Goal: Use online tool/utility

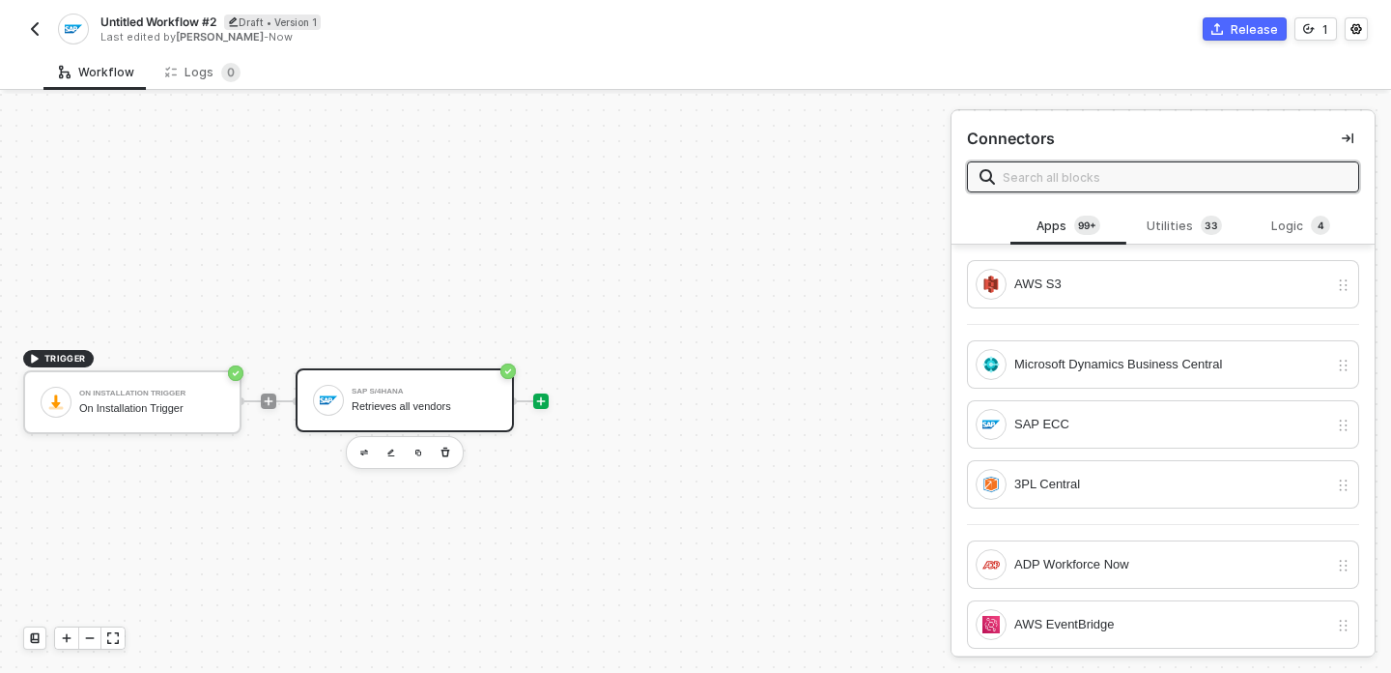
scroll to position [34, 0]
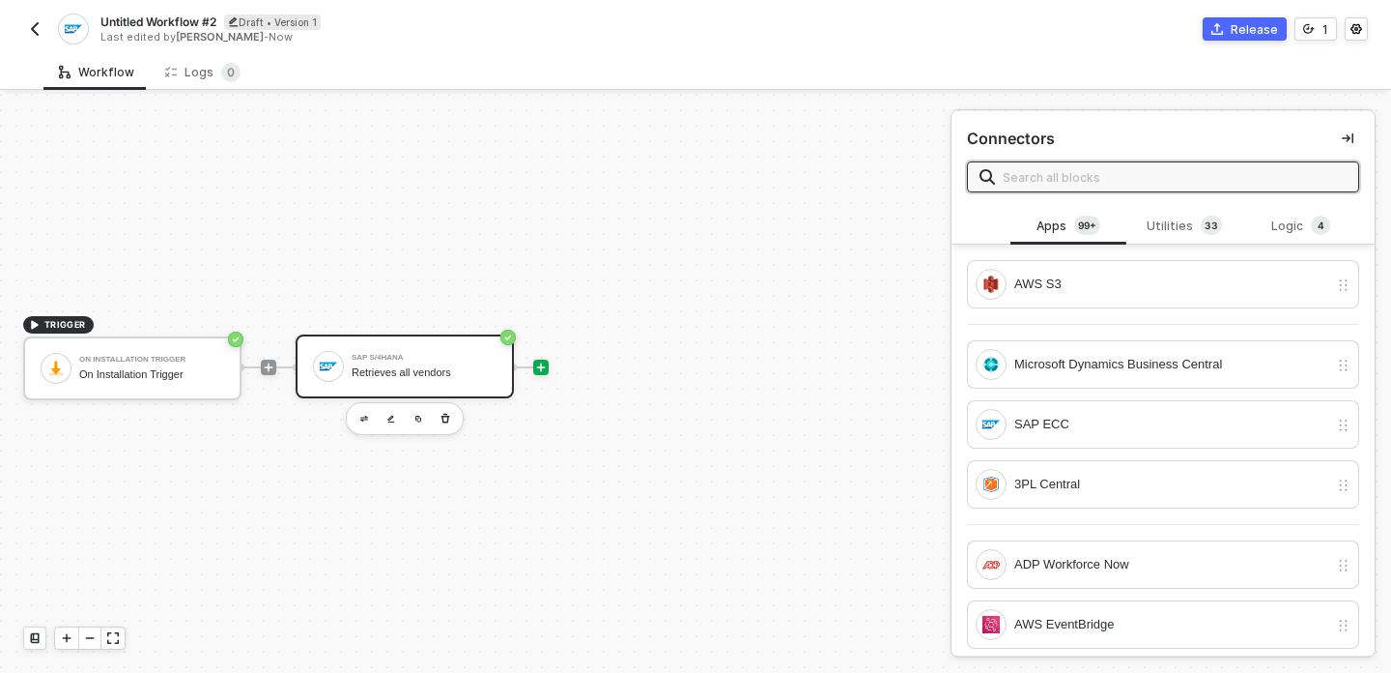
click at [464, 369] on div "Retrieves all vendors" at bounding box center [424, 372] width 145 height 13
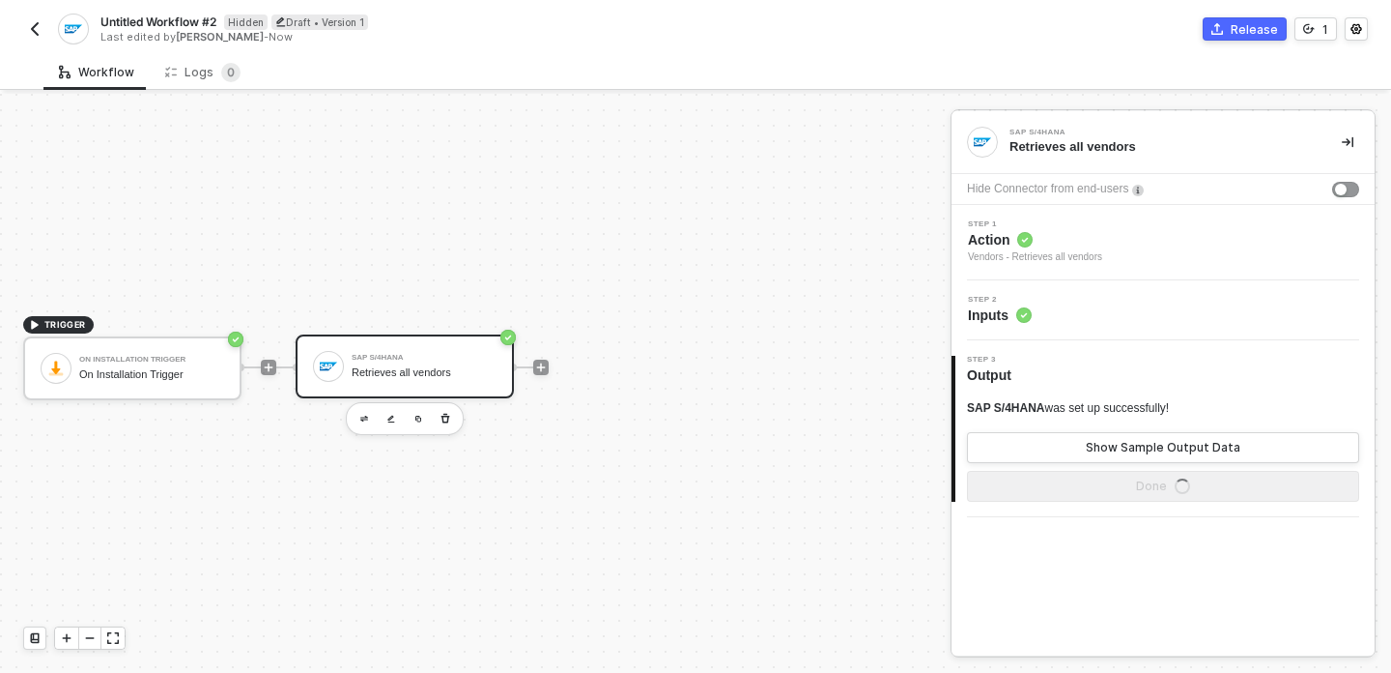
click at [1068, 142] on div "Retrieves all vendors" at bounding box center [1160, 146] width 301 height 17
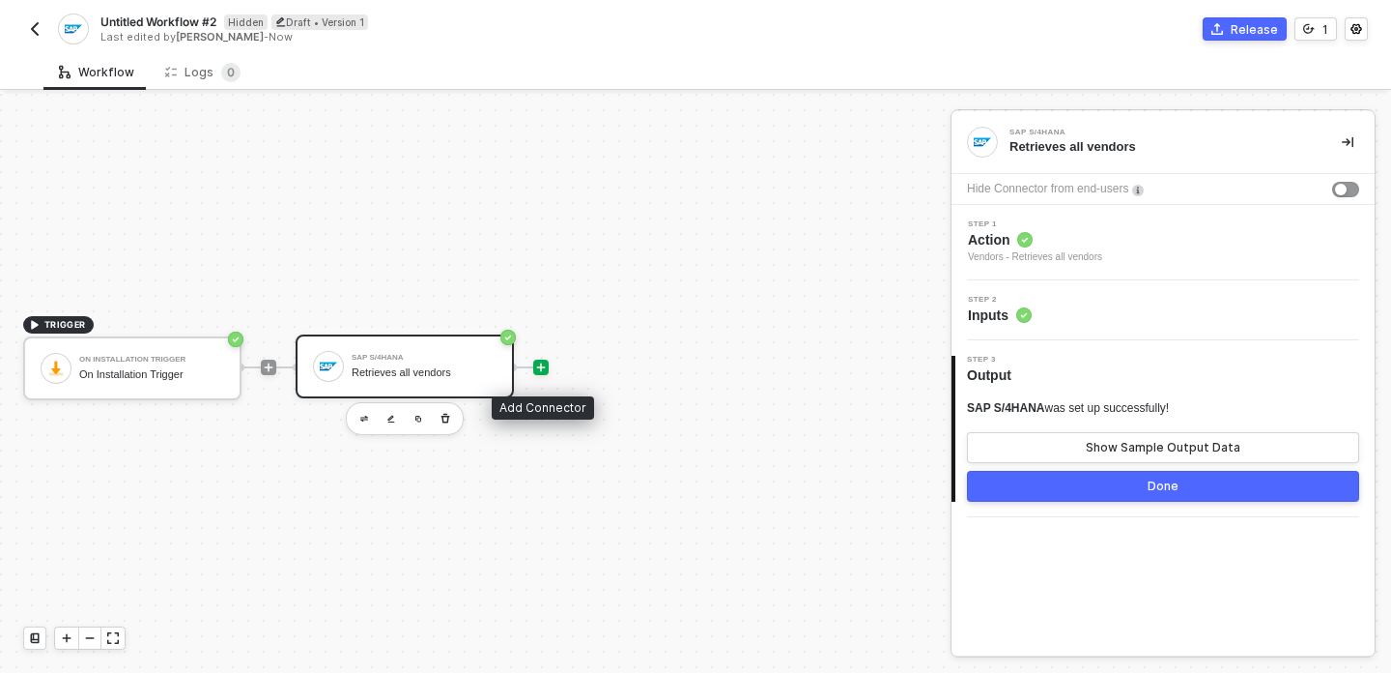
click at [541, 363] on icon "icon-play" at bounding box center [541, 367] width 9 height 9
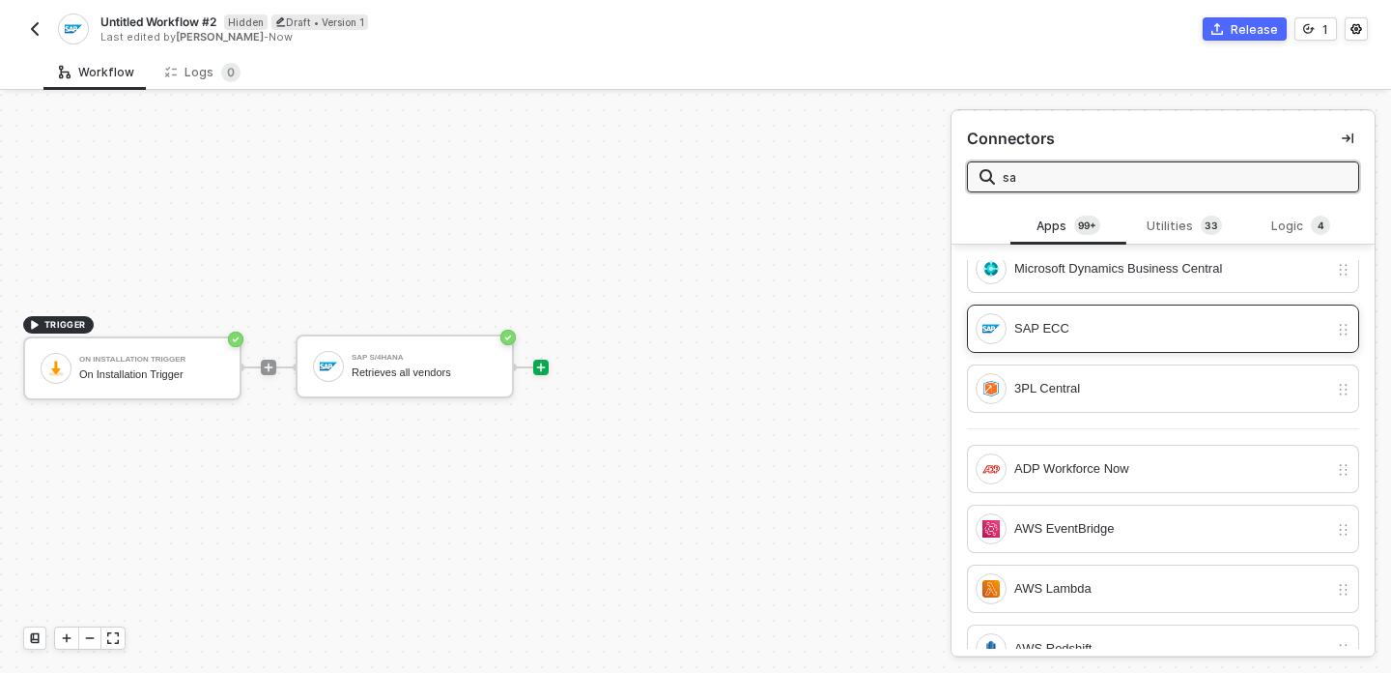
scroll to position [0, 0]
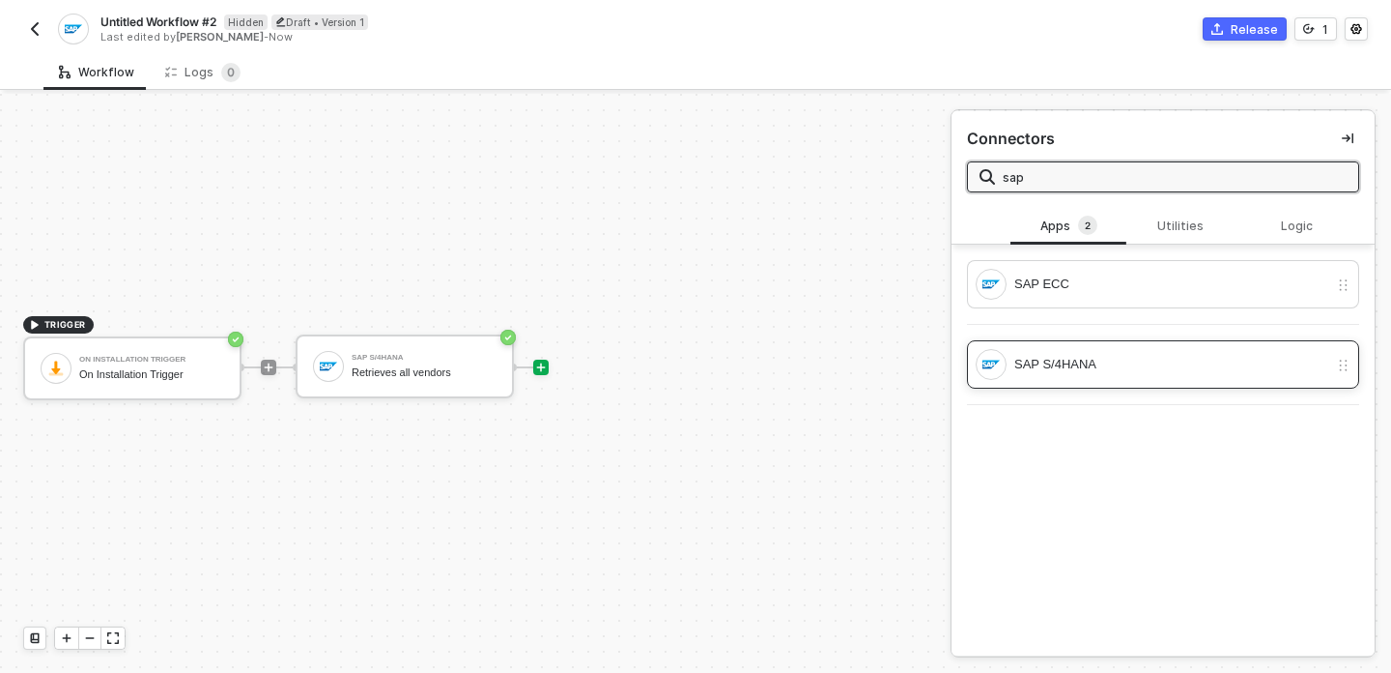
type input "sap"
click at [1160, 362] on div "SAP S/4HANA" at bounding box center [1172, 364] width 314 height 21
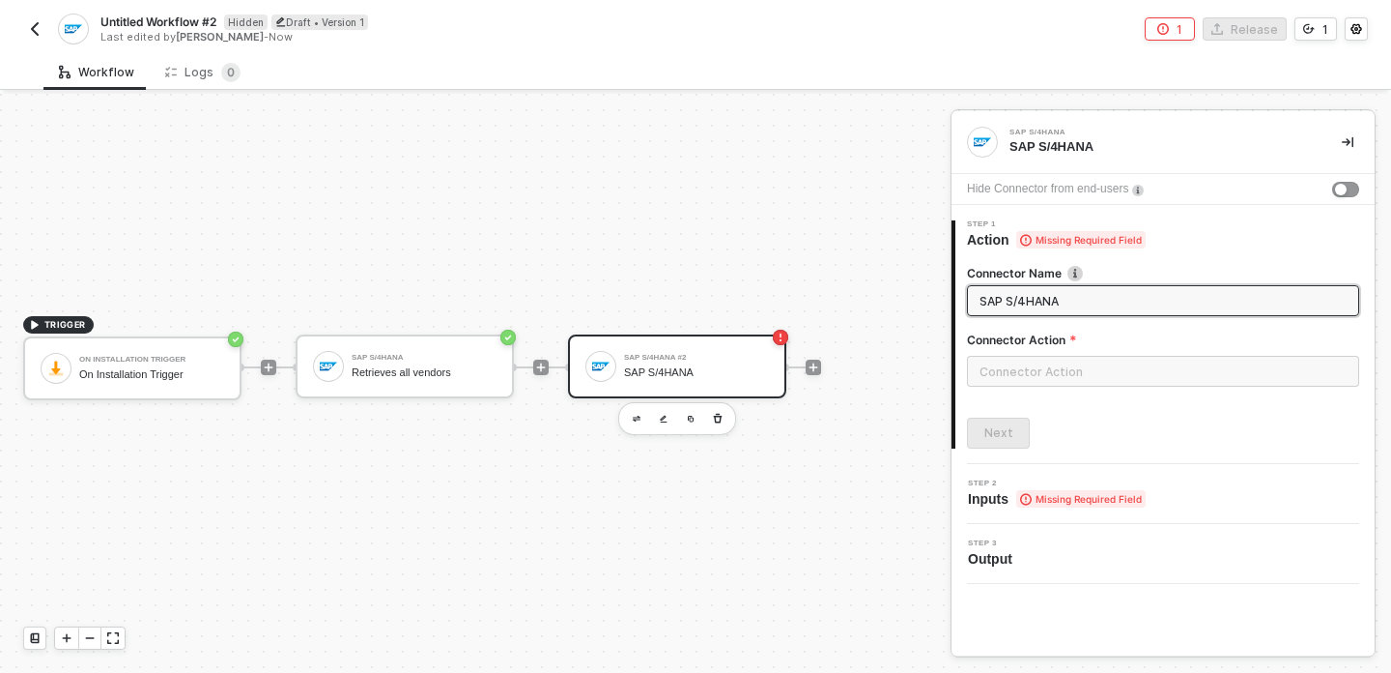
click at [1077, 437] on div "Next" at bounding box center [1163, 432] width 392 height 31
click at [1067, 291] on input "SAP S/4HANA" at bounding box center [1161, 300] width 363 height 21
click at [1048, 362] on input "text" at bounding box center [1163, 371] width 392 height 31
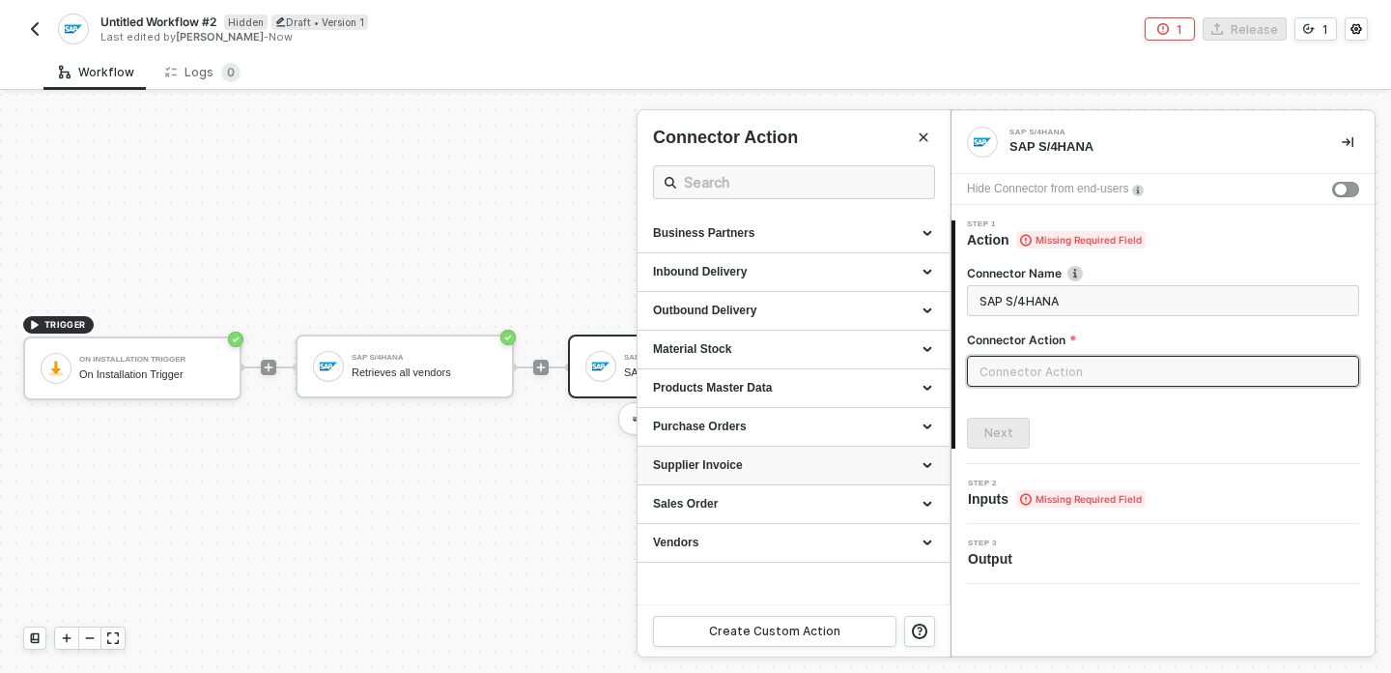
click at [827, 468] on div "Supplier Invoice" at bounding box center [793, 465] width 281 height 16
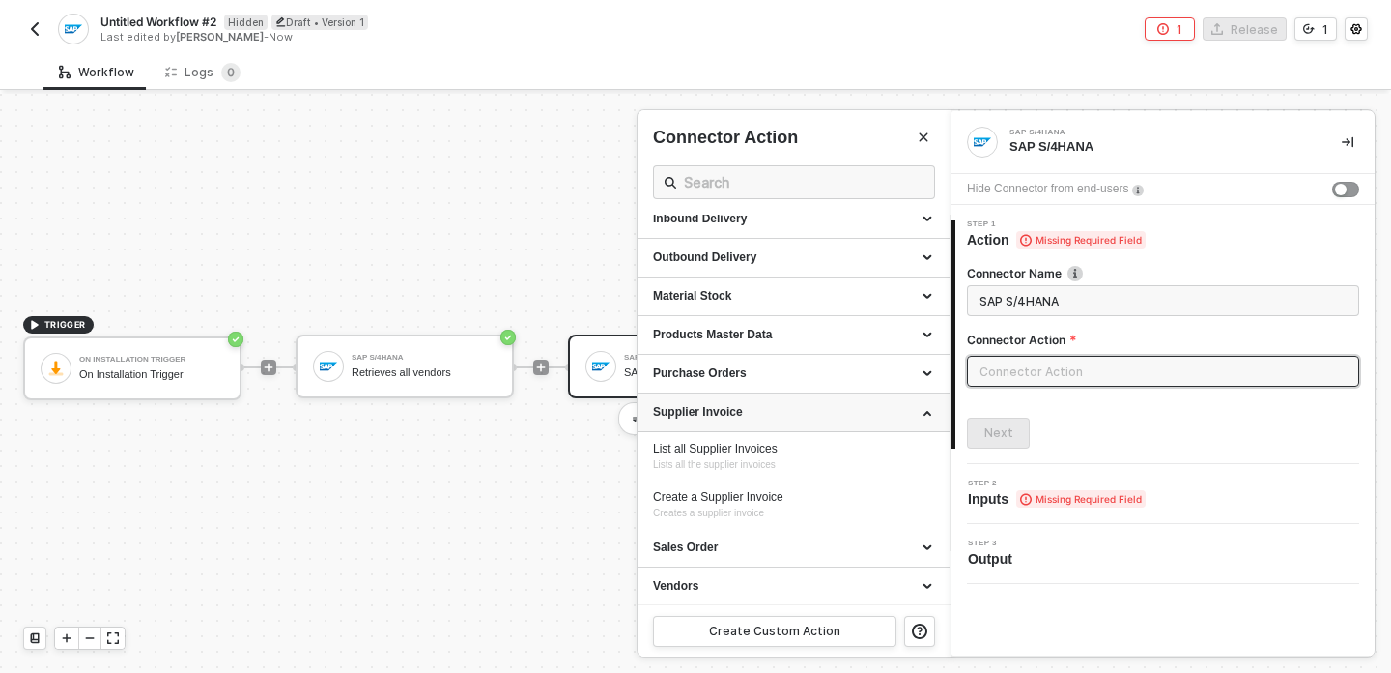
scroll to position [55, 0]
click at [829, 418] on div "Supplier Invoice" at bounding box center [794, 410] width 312 height 39
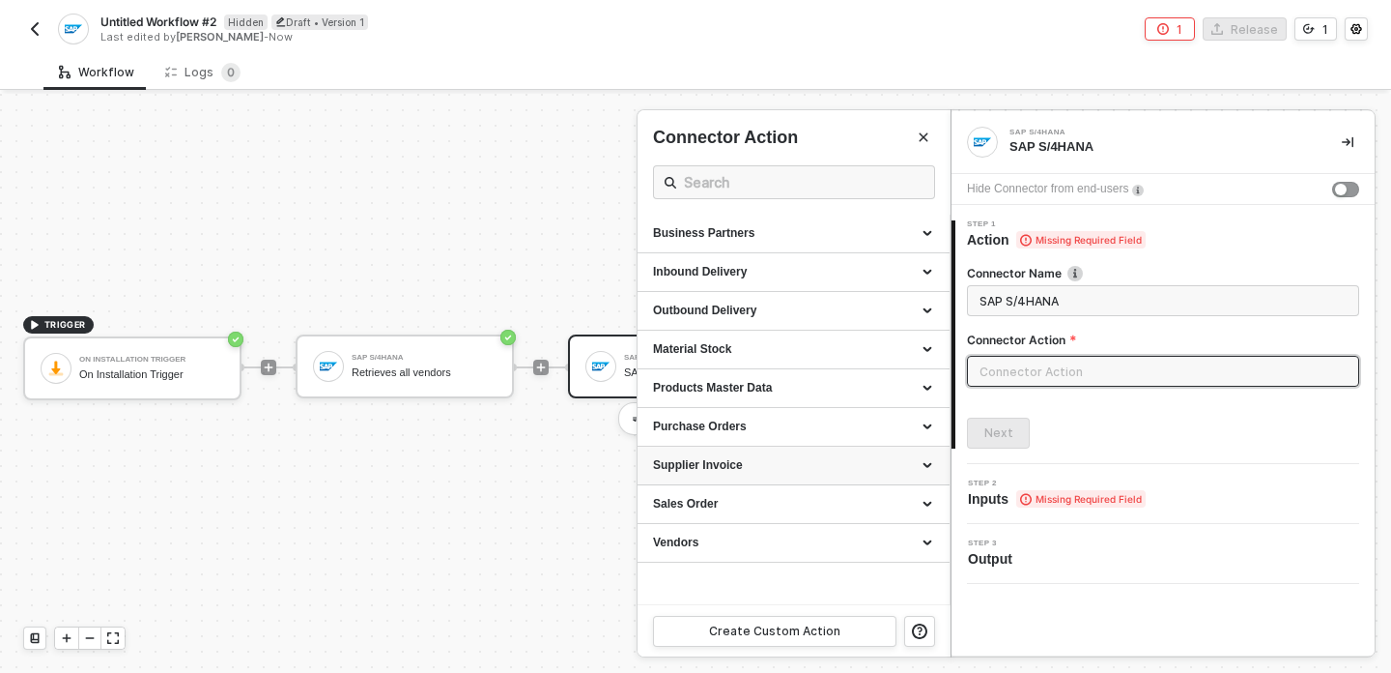
scroll to position [0, 0]
click at [817, 501] on div "Sales Order" at bounding box center [793, 504] width 281 height 16
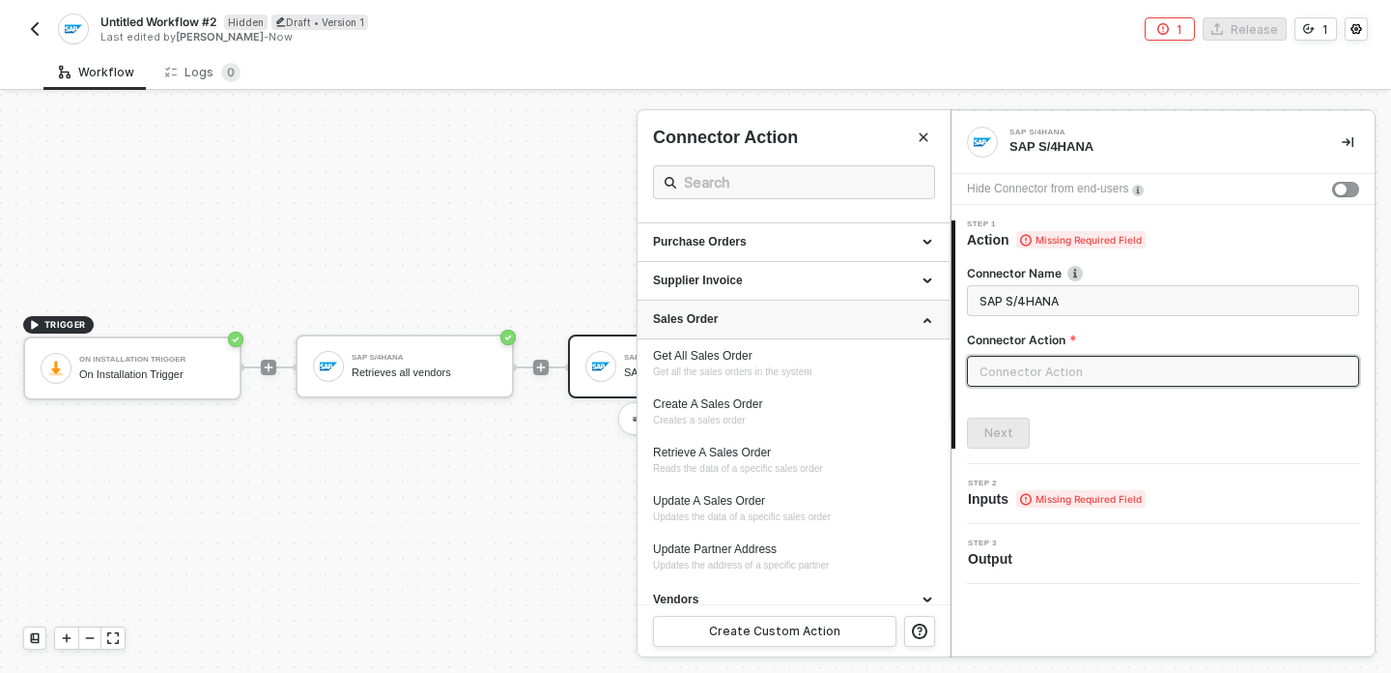
scroll to position [200, 0]
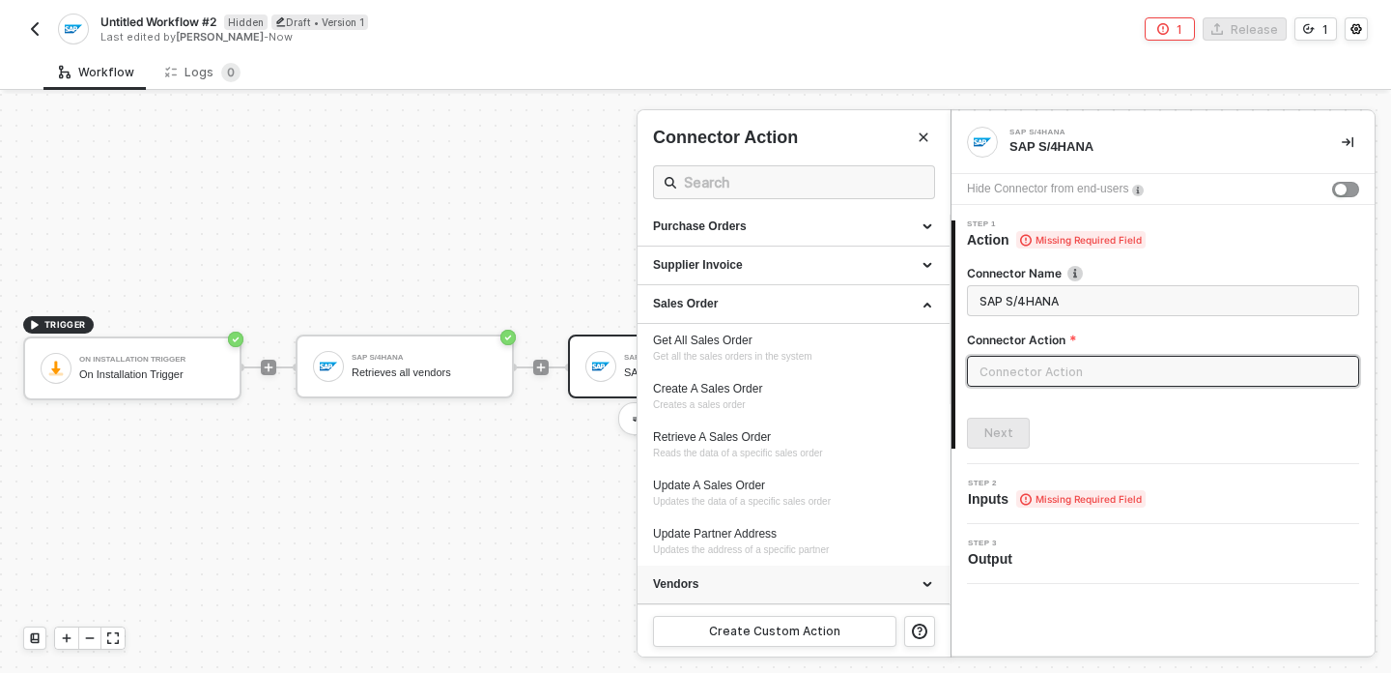
click at [787, 589] on div "Vendors" at bounding box center [793, 584] width 281 height 16
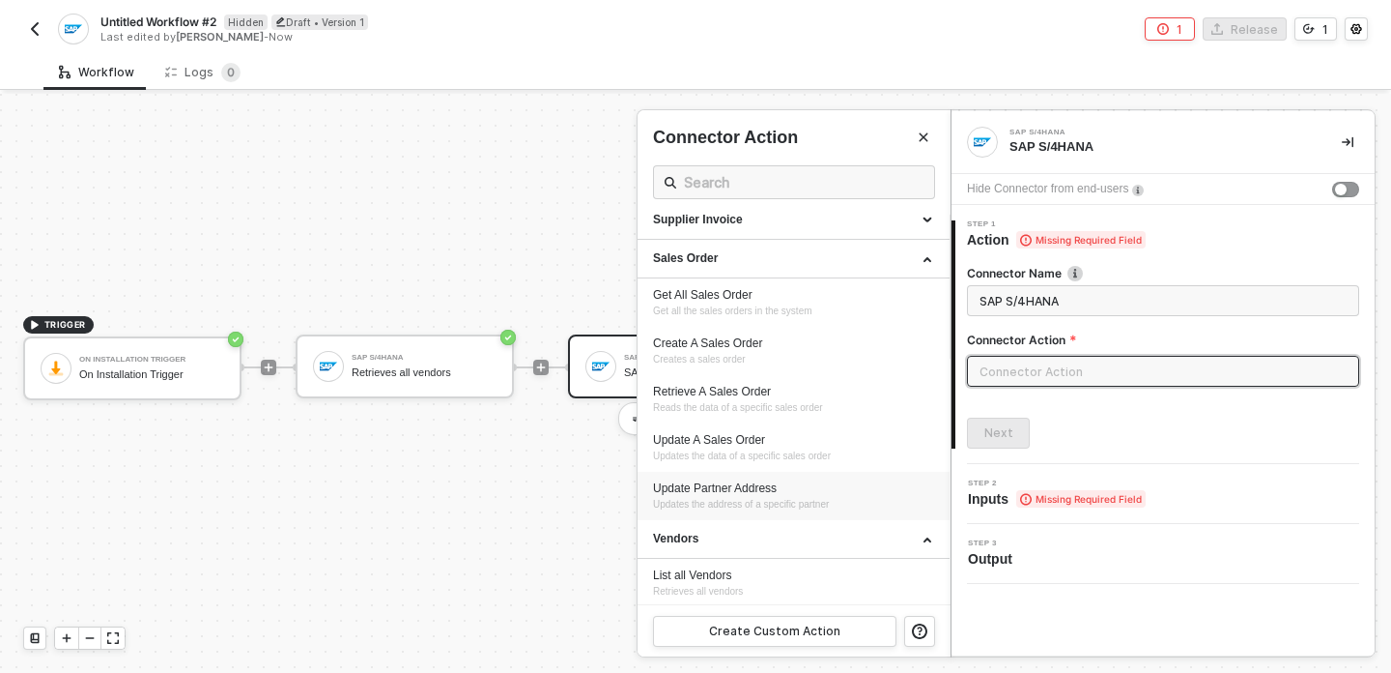
scroll to position [182, 0]
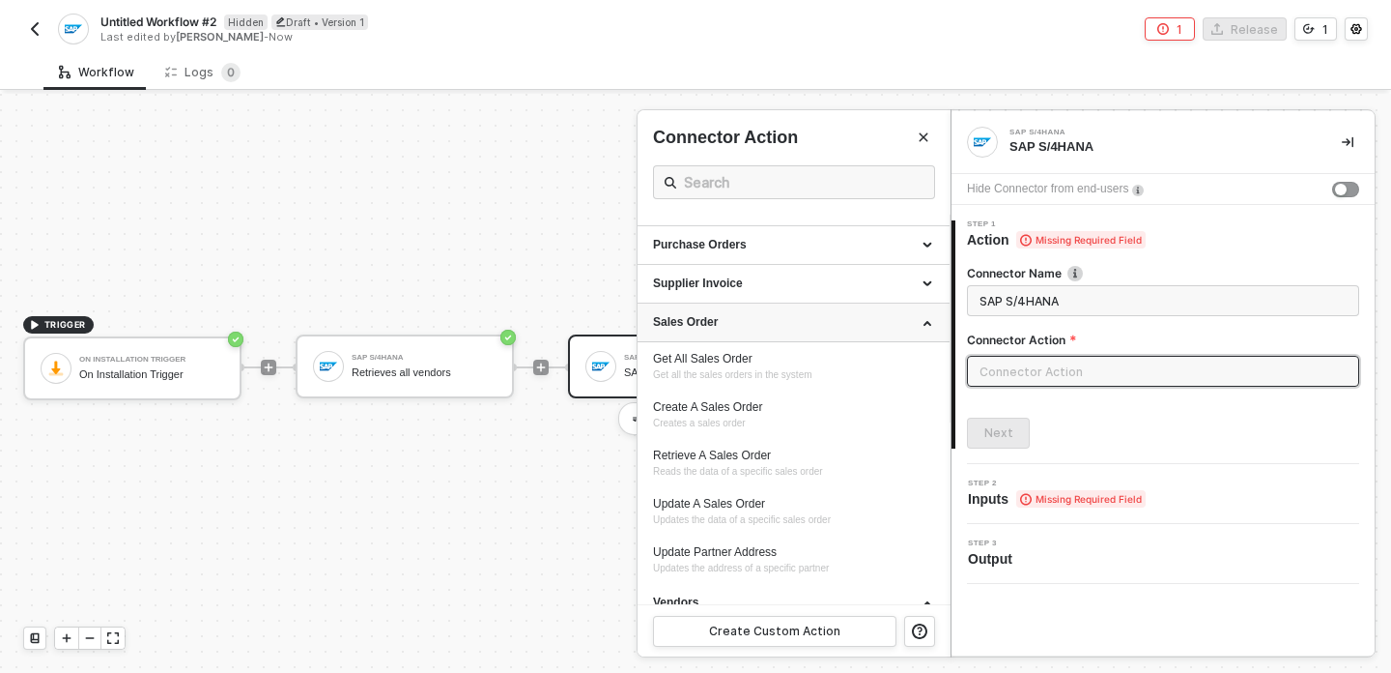
click at [917, 326] on div "Sales Order" at bounding box center [793, 322] width 281 height 16
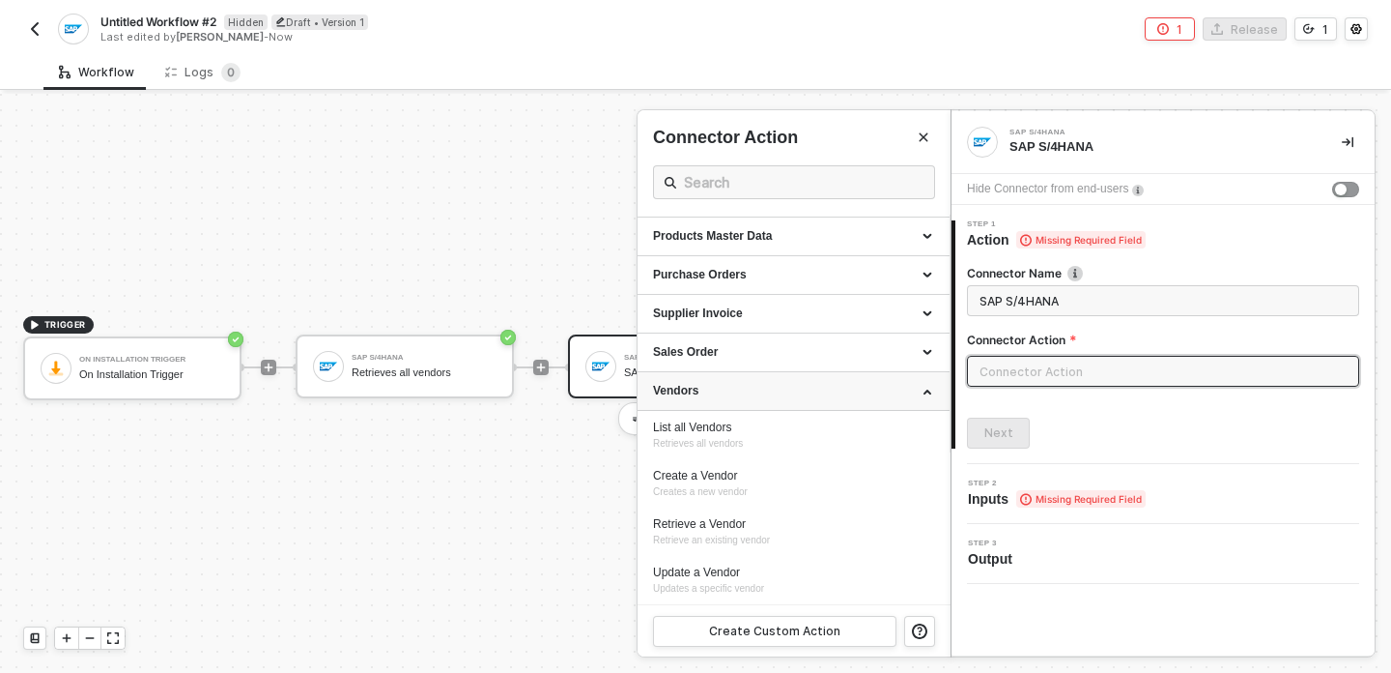
scroll to position [152, 0]
click at [874, 404] on div "Vendors" at bounding box center [794, 391] width 312 height 39
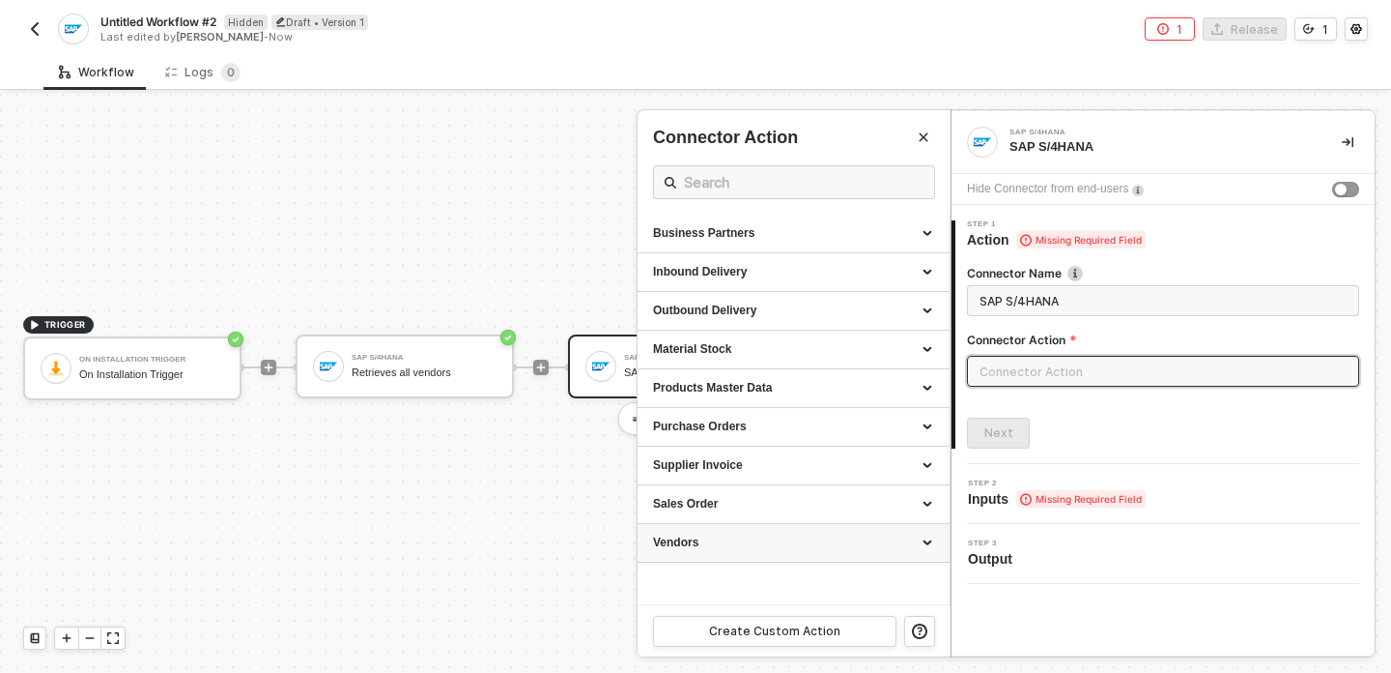
scroll to position [0, 0]
click at [930, 130] on button "Close" at bounding box center [923, 137] width 23 height 23
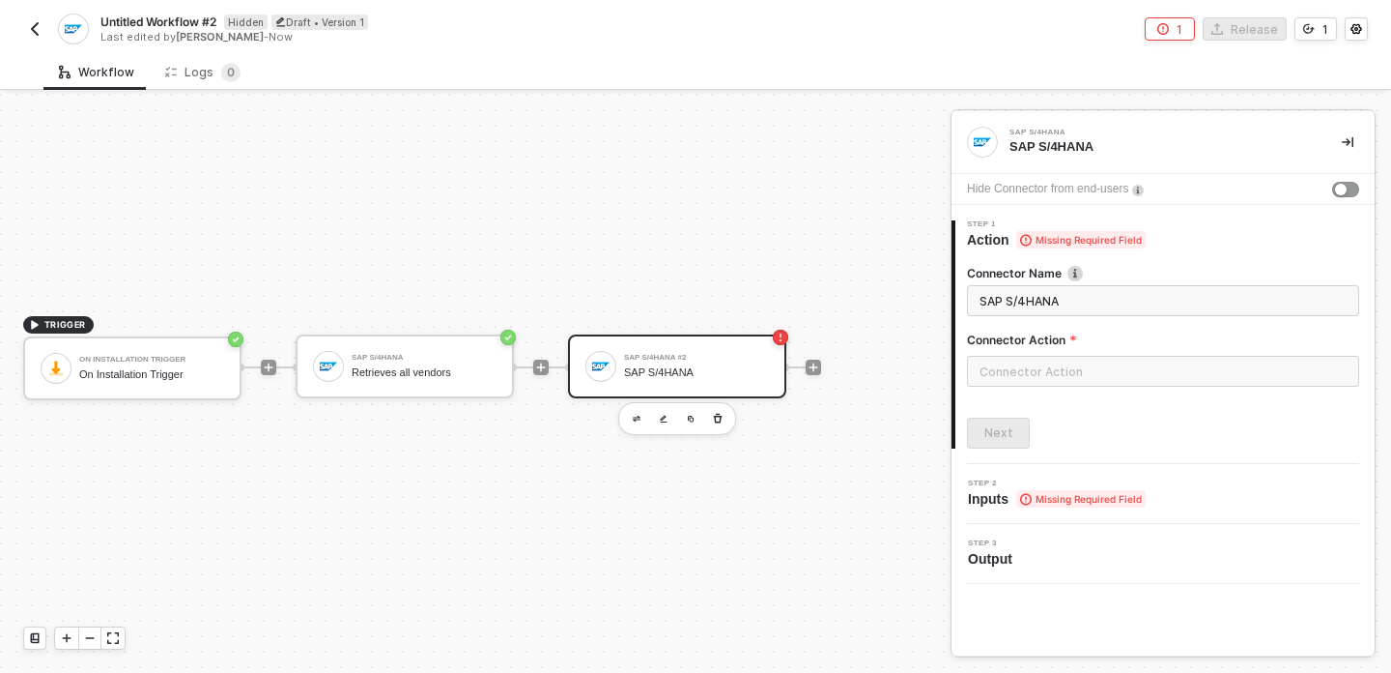
click at [495, 458] on div "TRIGGER On Installation Trigger On Installation Trigger SAP S/4HANA Retrieves a…" at bounding box center [470, 367] width 941 height 615
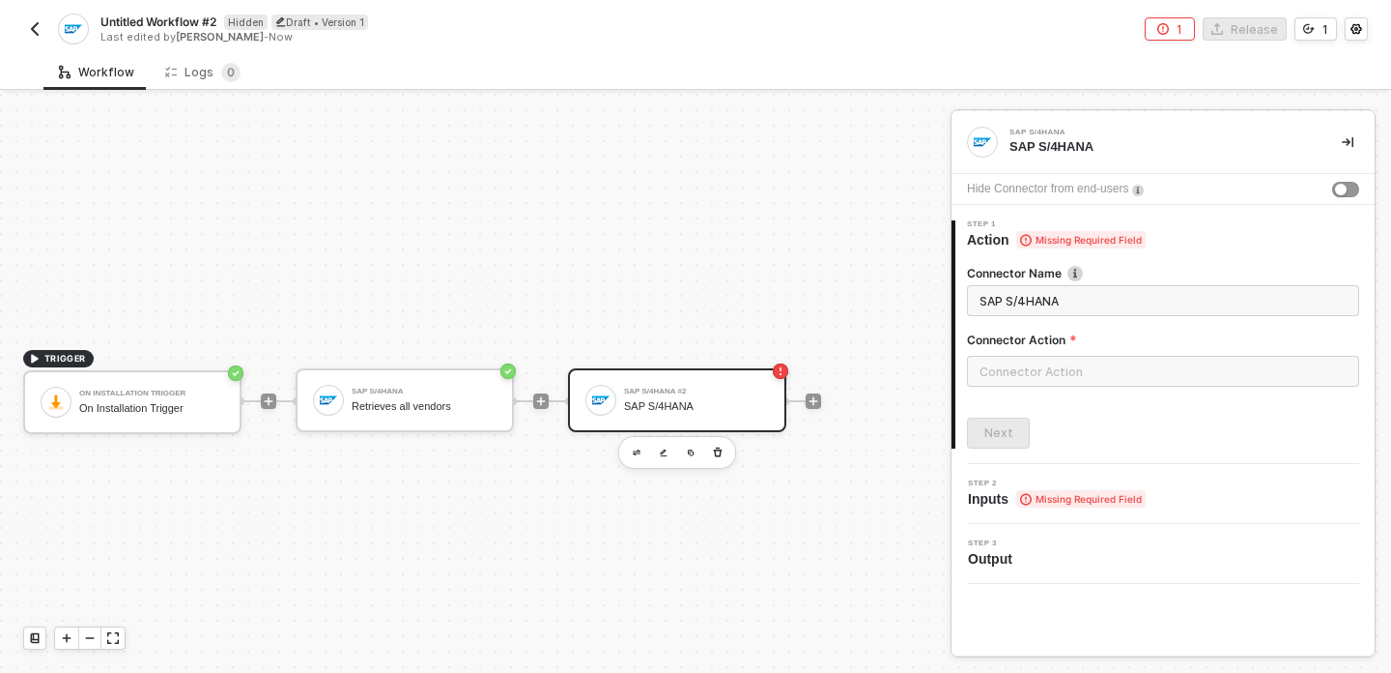
scroll to position [36, 0]
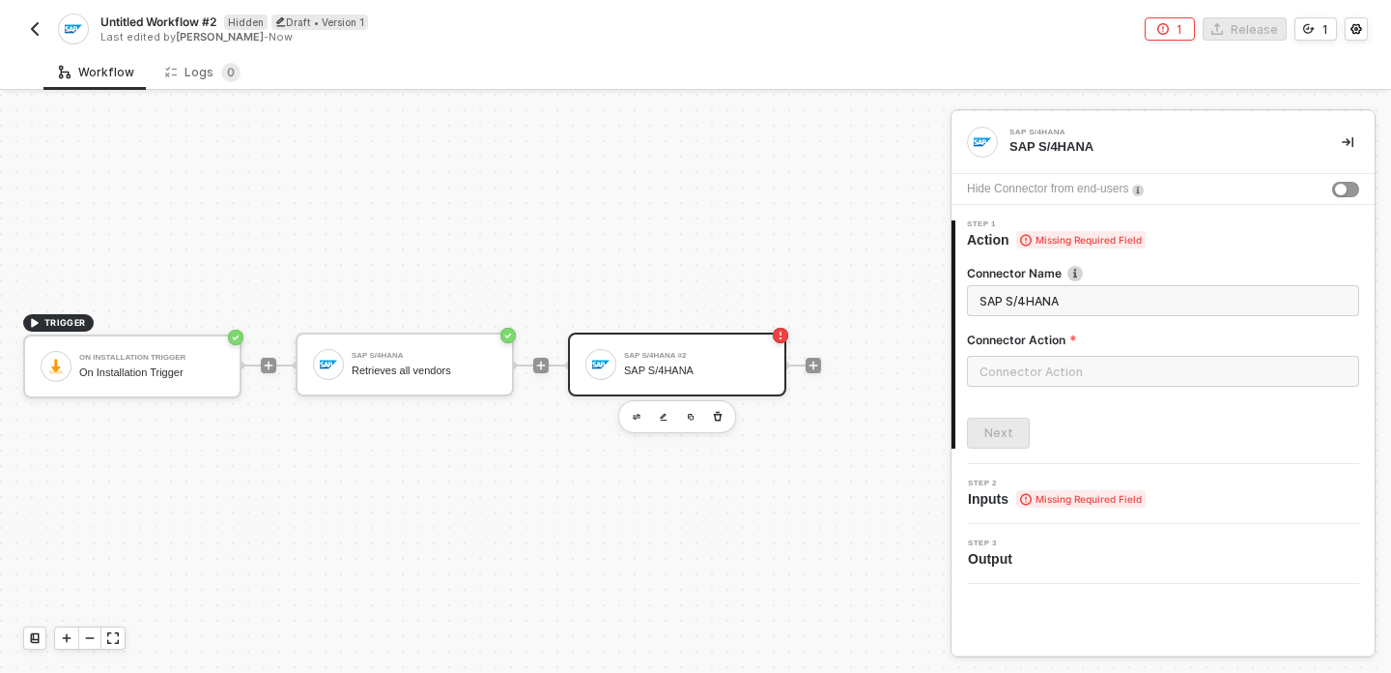
click at [495, 457] on div "TRIGGER On Installation Trigger On Installation Trigger SAP S/4HANA Retrieves a…" at bounding box center [470, 365] width 941 height 615
click at [1353, 147] on icon "icon-collapse-right" at bounding box center [1348, 142] width 12 height 11
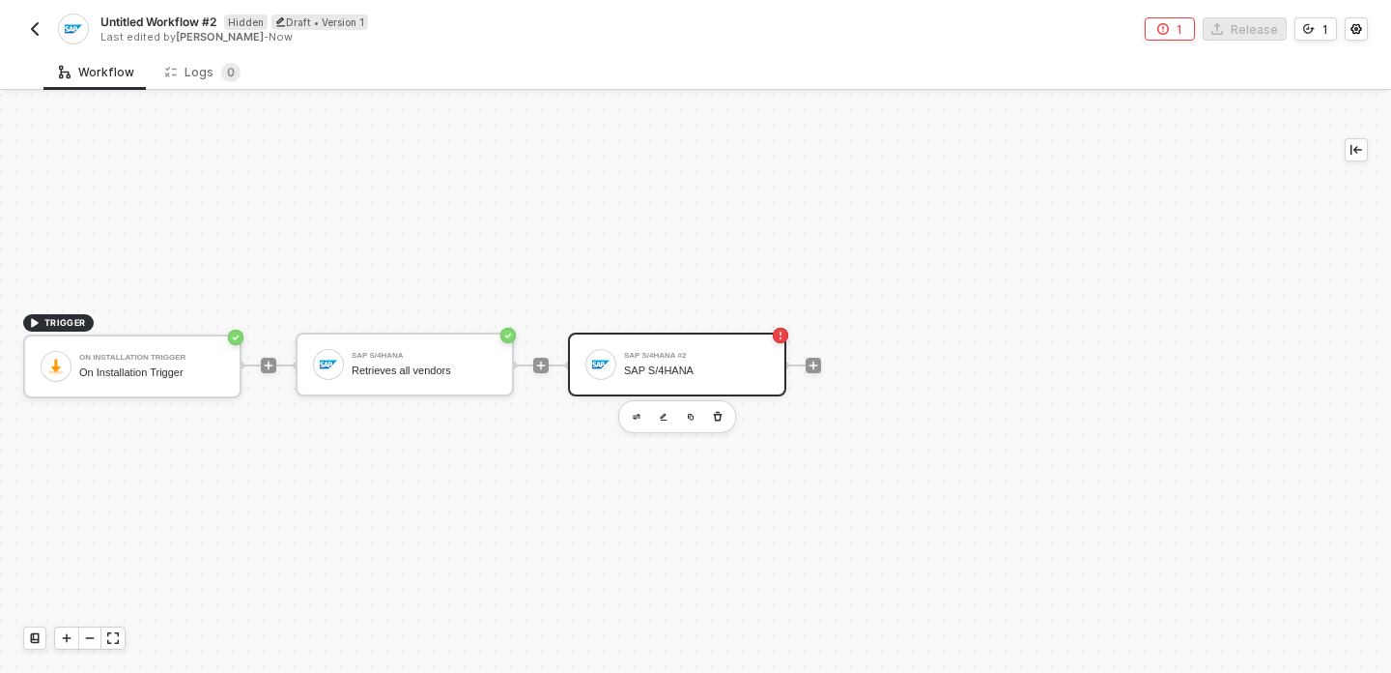
click at [1089, 192] on div "TRIGGER On Installation Trigger On Installation Trigger SAP S/4HANA Retrieves a…" at bounding box center [656, 365] width 1312 height 615
click at [744, 381] on div "SAP S/4HANA #2 SAP S/4HANA" at bounding box center [696, 364] width 145 height 37
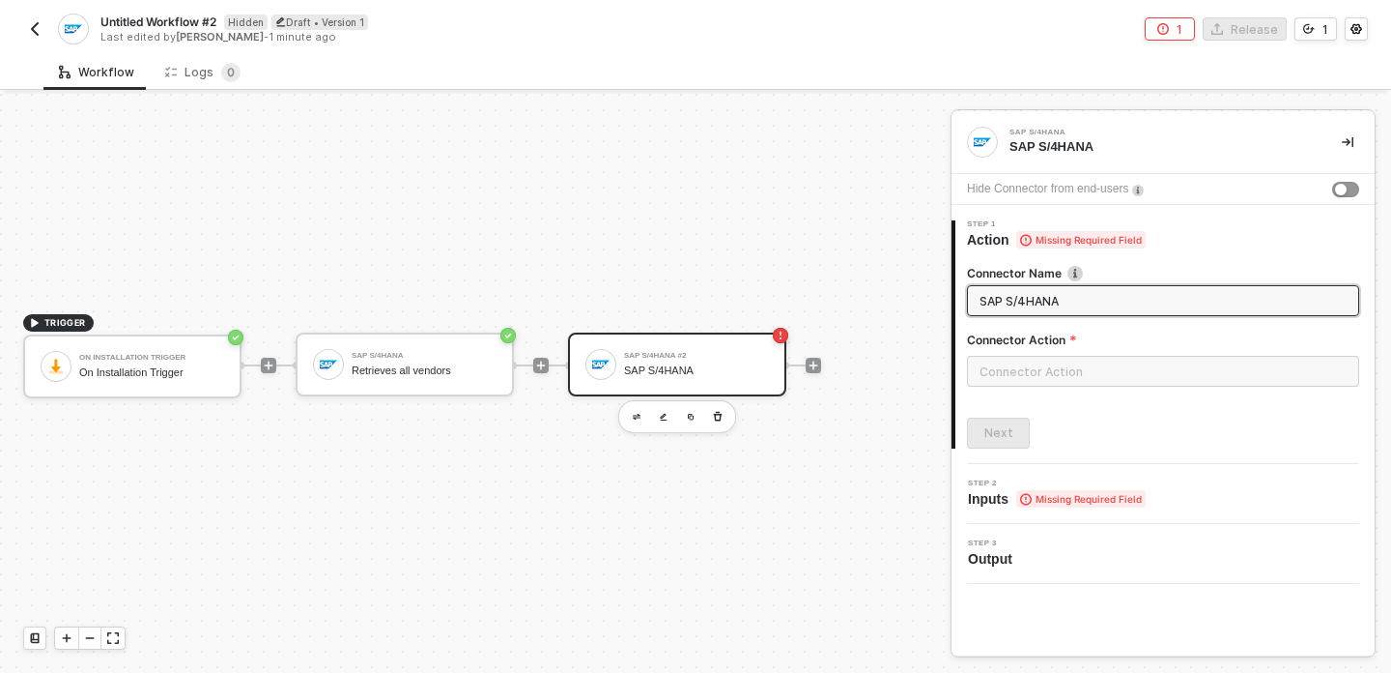
click at [769, 423] on div at bounding box center [813, 365] width 257 height 151
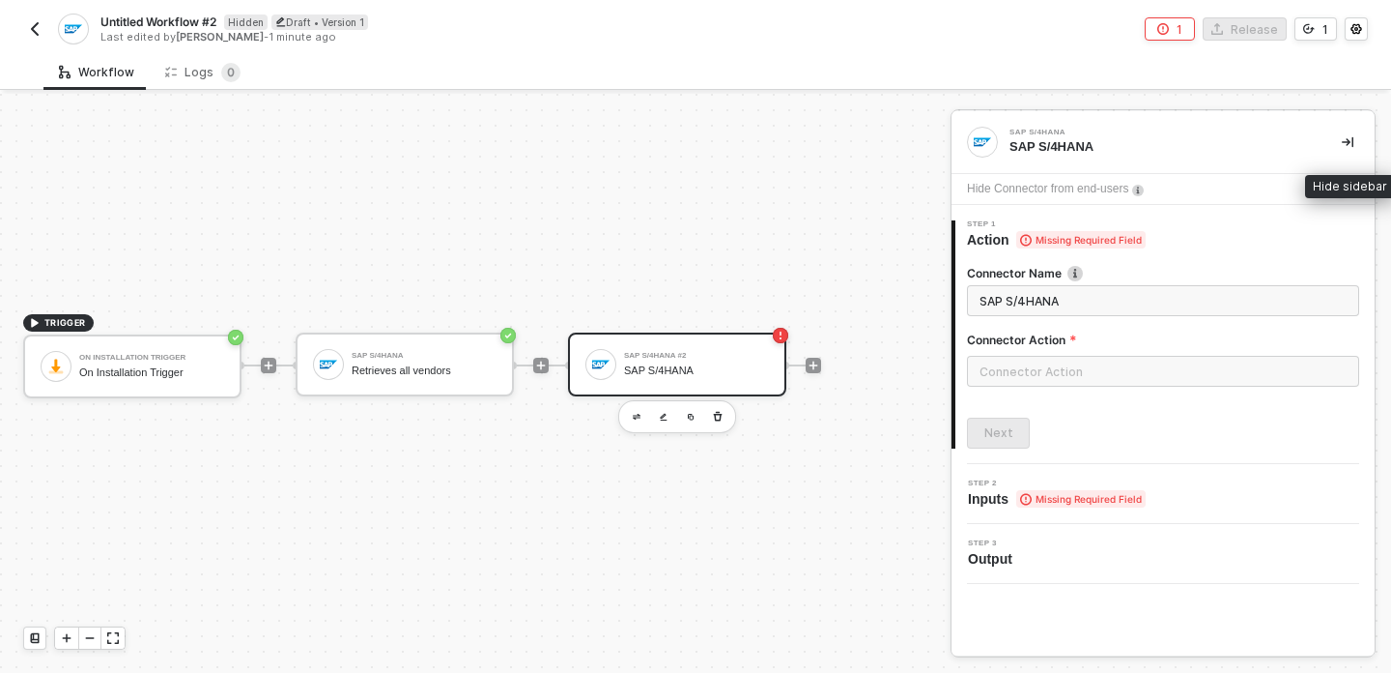
click at [1353, 137] on icon "icon-collapse-right" at bounding box center [1348, 142] width 12 height 11
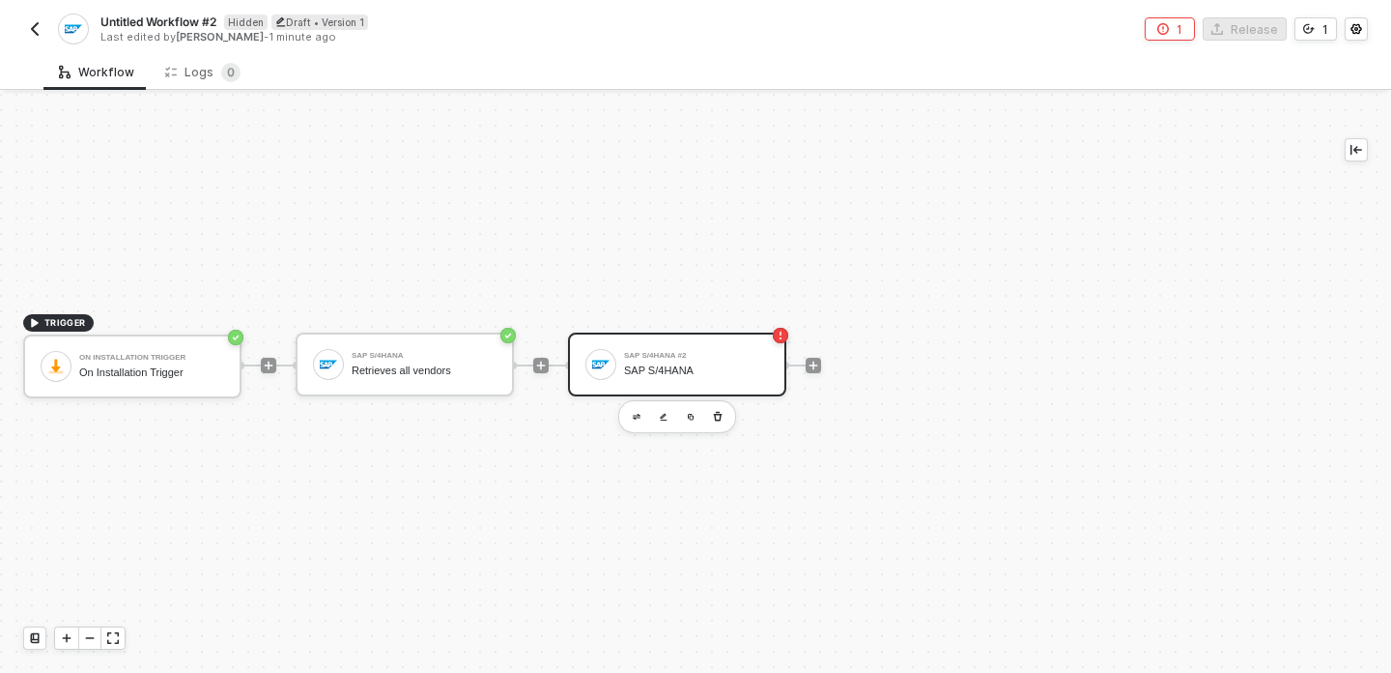
click at [1060, 271] on div "TRIGGER On Installation Trigger On Installation Trigger SAP S/4HANA Retrieves a…" at bounding box center [656, 365] width 1312 height 615
click at [686, 354] on div "SAP S/4HANA #2" at bounding box center [696, 356] width 145 height 8
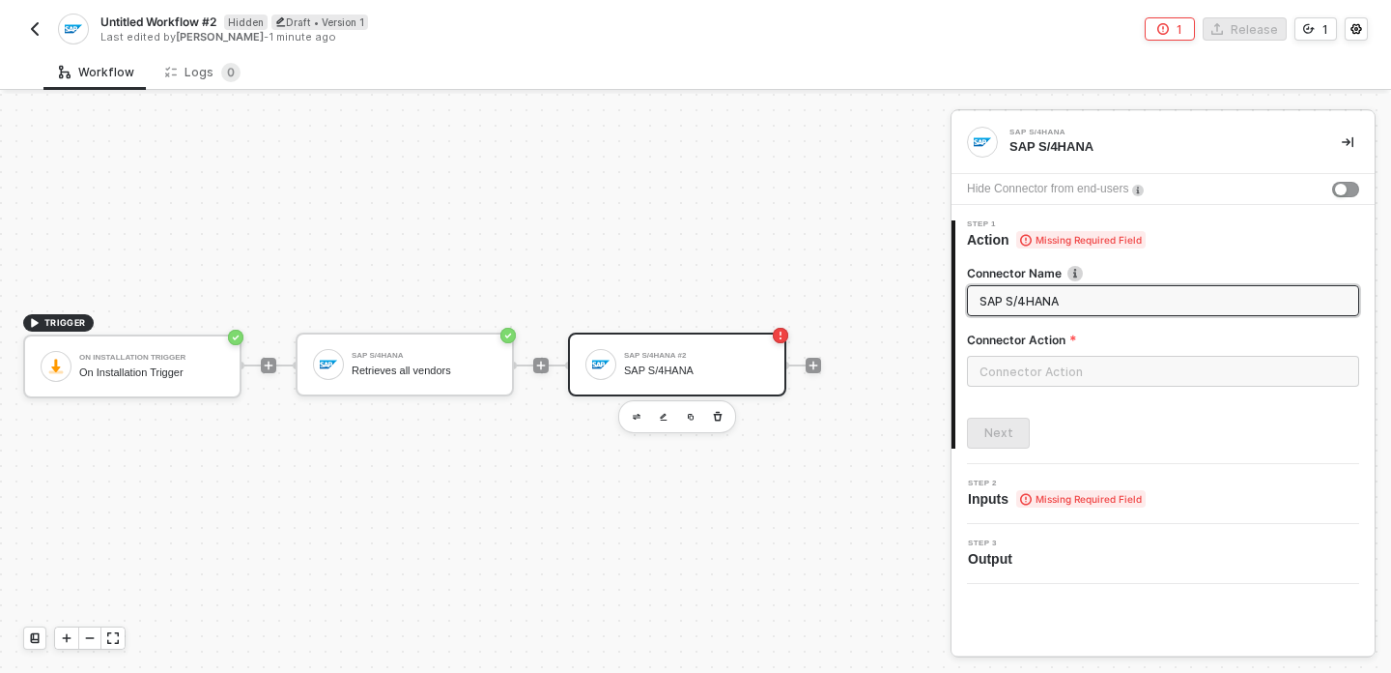
click at [859, 326] on div at bounding box center [813, 365] width 257 height 151
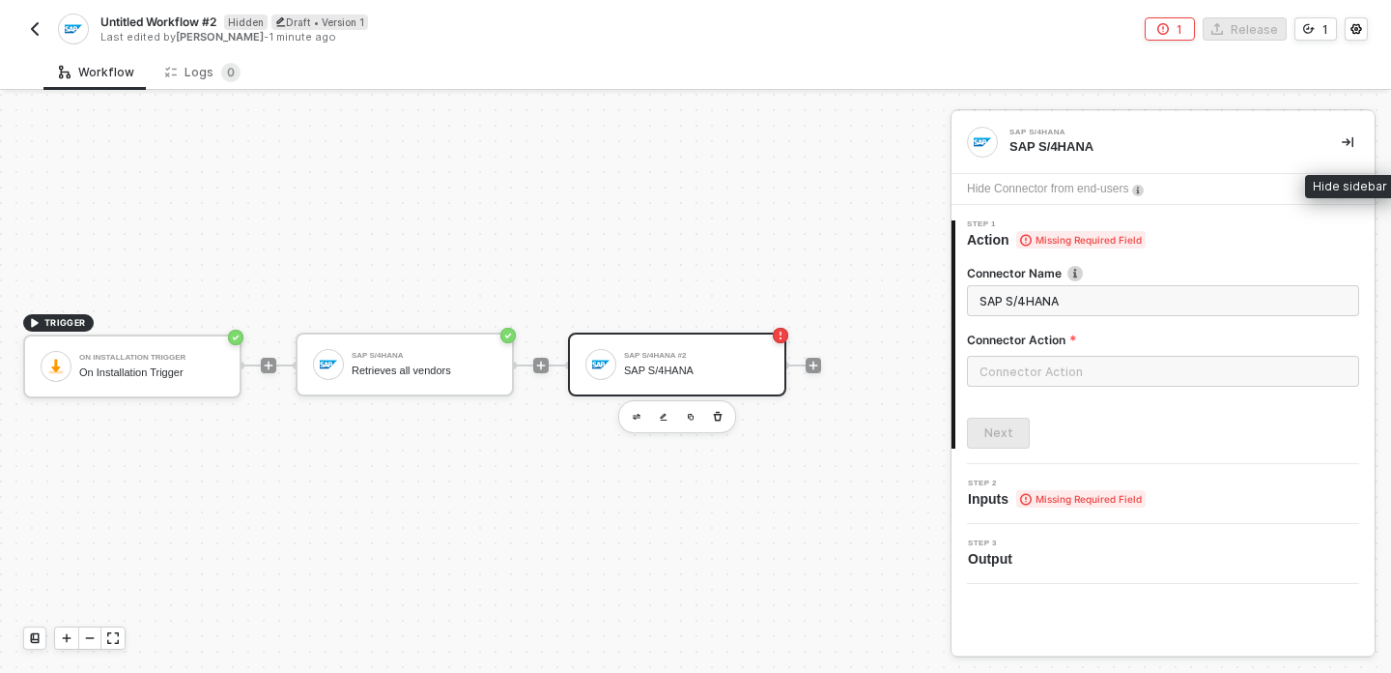
click at [1356, 146] on button "button" at bounding box center [1347, 141] width 23 height 23
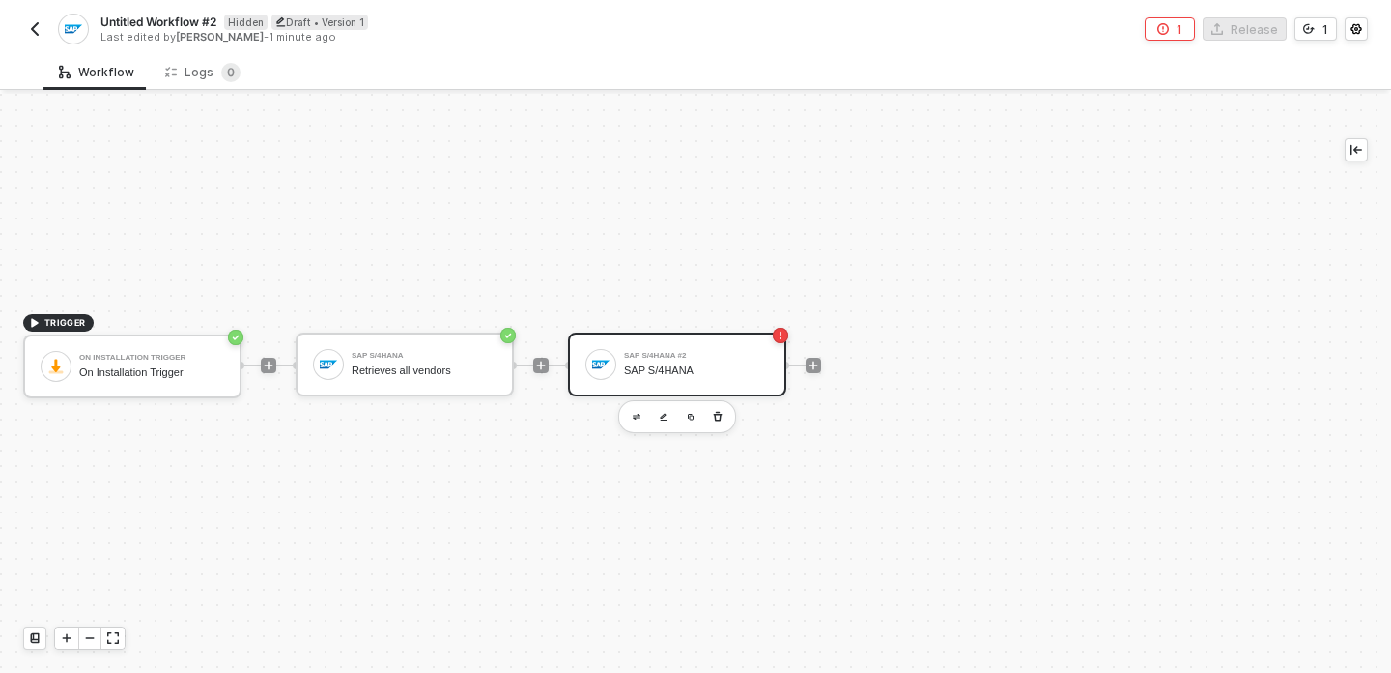
click at [983, 427] on div "TRIGGER On Installation Trigger On Installation Trigger SAP S/4HANA Retrieves a…" at bounding box center [656, 365] width 1312 height 615
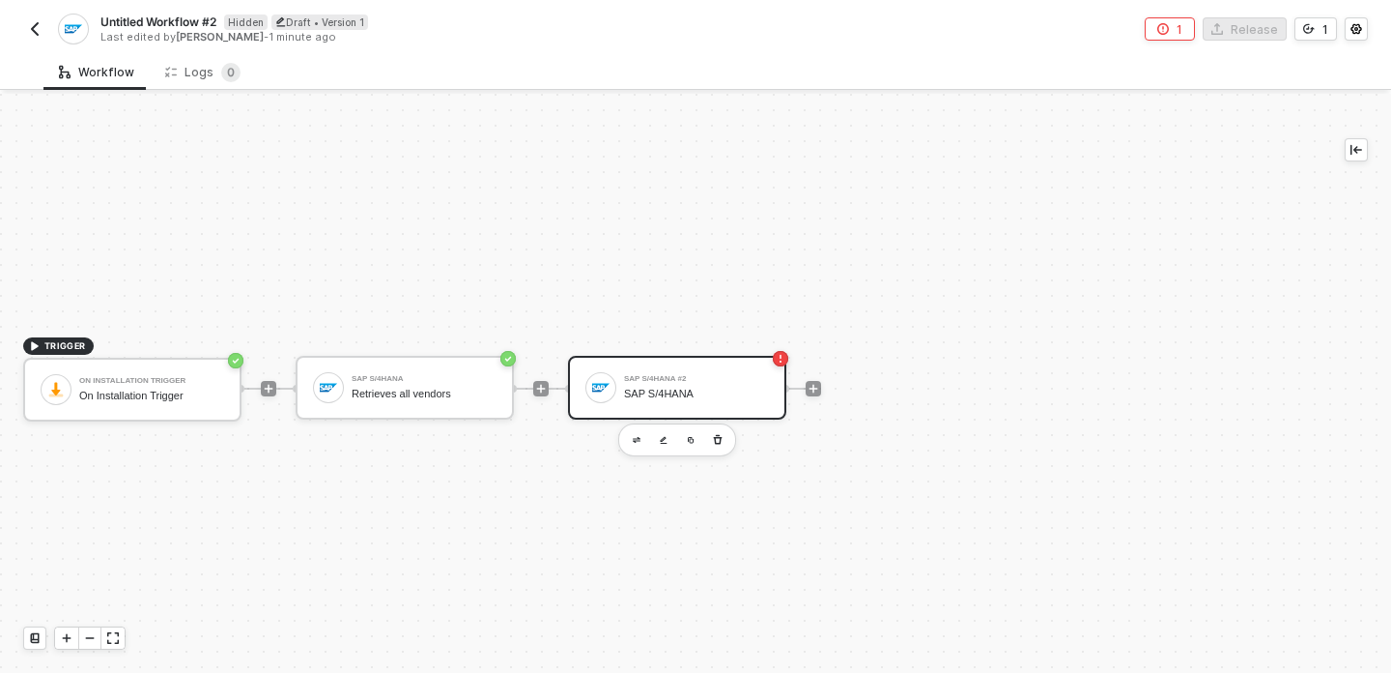
scroll to position [12, 0]
